Goal: Task Accomplishment & Management: Manage account settings

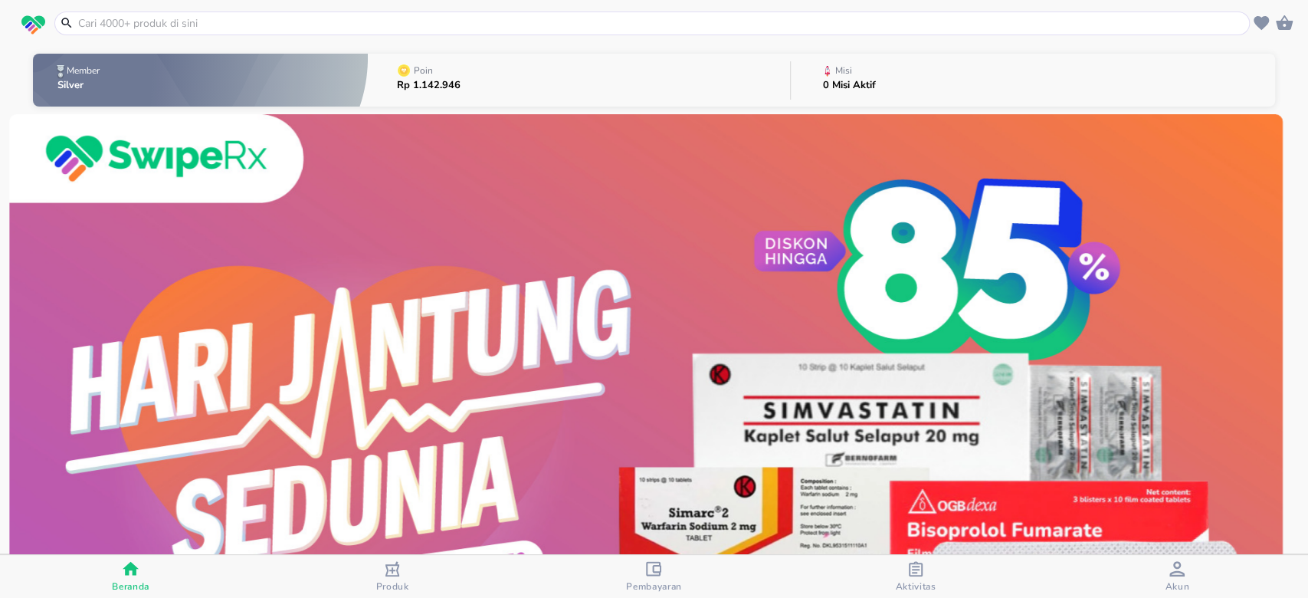
click at [962, 58] on button "Misi 0 Misi Aktif" at bounding box center [1033, 80] width 484 height 61
